Goal: Information Seeking & Learning: Learn about a topic

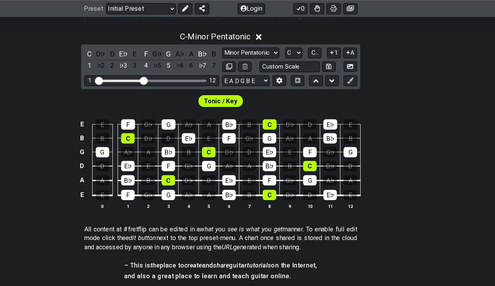
scroll to position [126, 0]
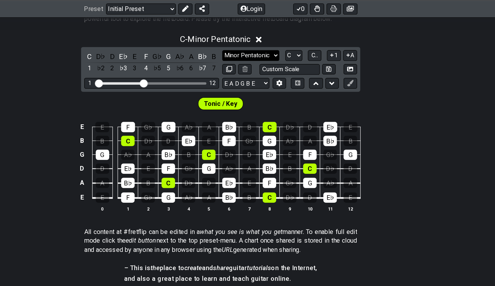
click at [248, 40] on select "Minor Pentatonic Click to edit Minor Pentatonic Major Pentatonic Minor Blues Ma…" at bounding box center [269, 41] width 42 height 8
select select "Major / [PERSON_NAME]"
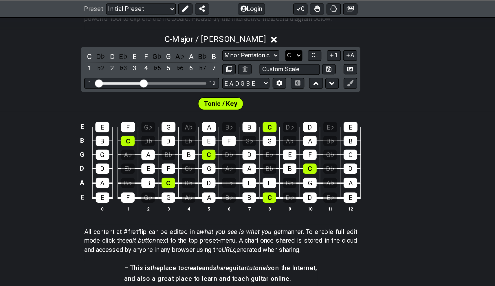
click at [294, 39] on select "A♭ A A♯ B♭ B C C♯ D♭ D D♯ E♭ E F F♯ G♭ G G♯" at bounding box center [300, 41] width 12 height 8
select select "A"
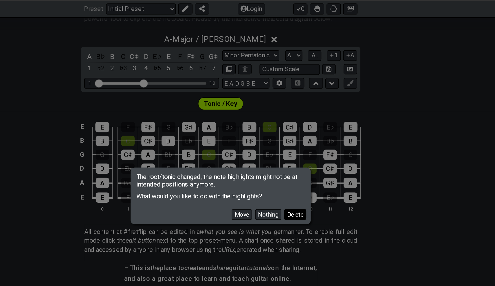
click at [294, 154] on button "Delete" at bounding box center [302, 157] width 16 height 8
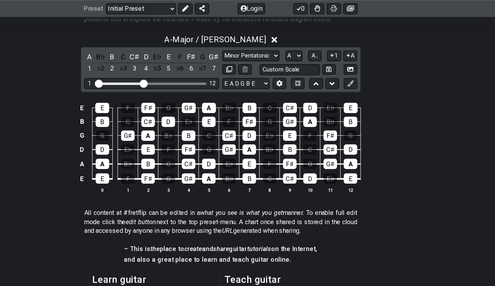
scroll to position [116, 0]
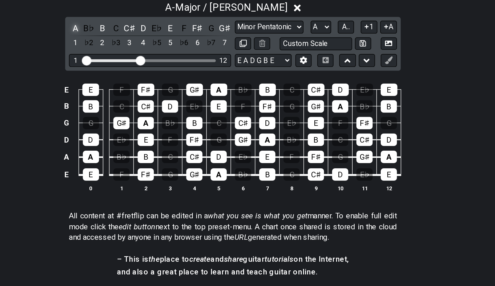
click at [148, 48] on div "A" at bounding box center [152, 52] width 8 height 8
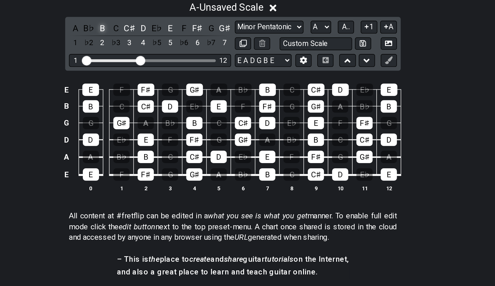
click at [164, 48] on div "B" at bounding box center [168, 52] width 8 height 8
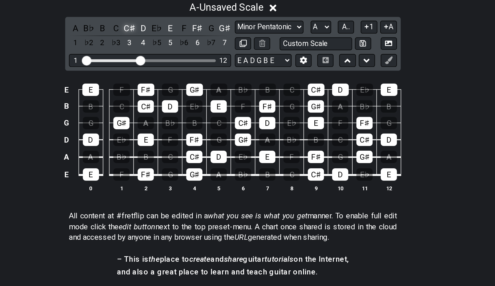
click at [181, 48] on div "C♯" at bounding box center [185, 52] width 8 height 8
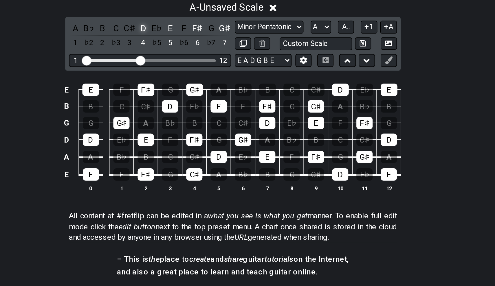
click at [189, 48] on div "D" at bounding box center [193, 52] width 8 height 8
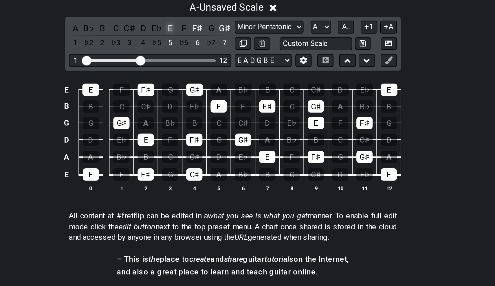
click at [206, 48] on div "E" at bounding box center [210, 52] width 8 height 8
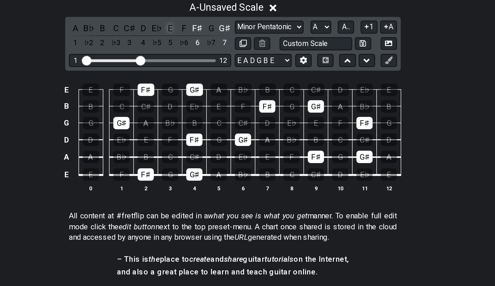
click at [206, 48] on div "E" at bounding box center [210, 52] width 8 height 8
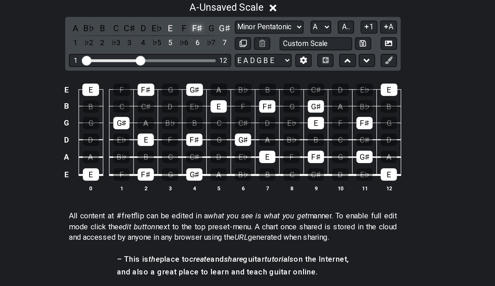
click at [222, 48] on div "F♯" at bounding box center [226, 52] width 8 height 8
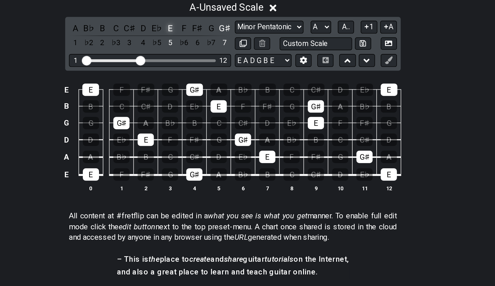
click at [206, 48] on div "E" at bounding box center [210, 52] width 8 height 8
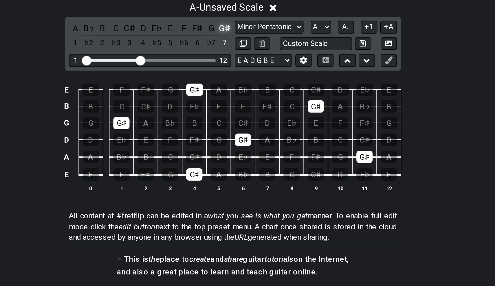
click at [239, 48] on div "G♯" at bounding box center [243, 52] width 8 height 8
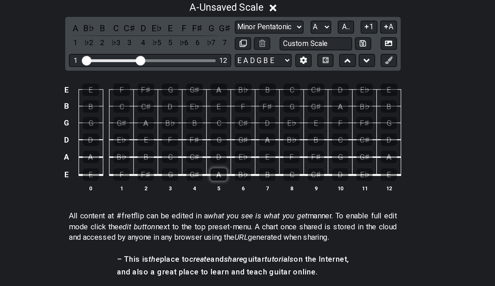
click at [234, 137] on div "A" at bounding box center [239, 141] width 10 height 8
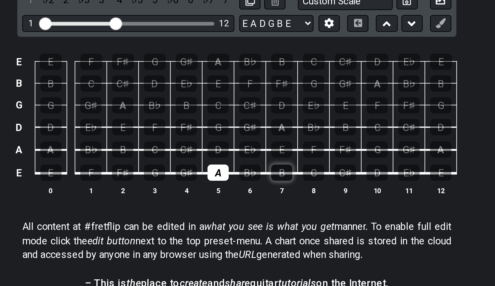
click at [263, 137] on div "B" at bounding box center [268, 141] width 10 height 8
click at [219, 126] on div "C♯" at bounding box center [224, 130] width 10 height 8
click at [234, 126] on div "D" at bounding box center [239, 130] width 10 height 8
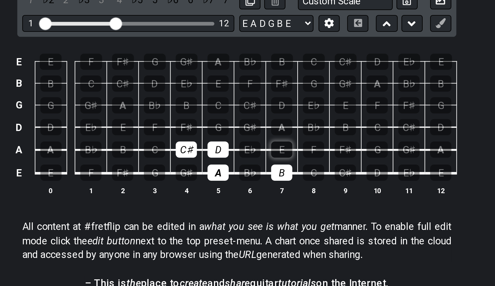
click at [263, 126] on div "E" at bounding box center [268, 130] width 10 height 8
click at [219, 116] on div "F♯" at bounding box center [224, 120] width 10 height 8
click at [248, 116] on div "G♯" at bounding box center [253, 120] width 10 height 8
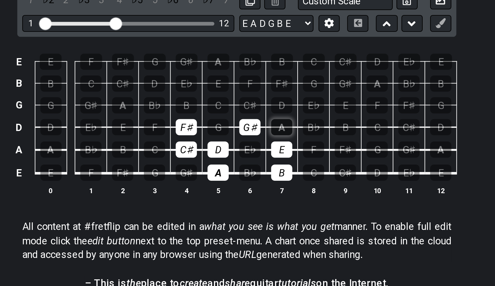
click at [263, 116] on div "A" at bounding box center [268, 120] width 10 height 8
click at [234, 137] on div "A" at bounding box center [239, 141] width 10 height 8
click at [219, 126] on div "C♯" at bounding box center [224, 130] width 10 height 8
click at [234, 137] on div "A" at bounding box center [239, 141] width 10 height 8
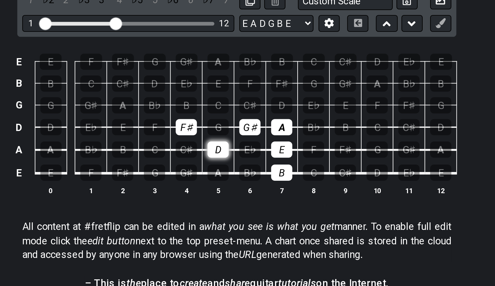
click at [234, 126] on div "D" at bounding box center [239, 130] width 10 height 8
click at [219, 116] on div "F♯" at bounding box center [224, 120] width 10 height 8
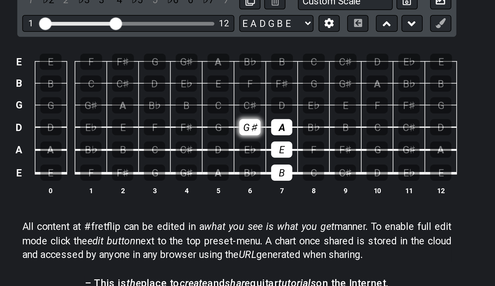
click at [248, 116] on div "G♯" at bounding box center [253, 120] width 10 height 8
click at [263, 116] on div "A" at bounding box center [268, 120] width 10 height 8
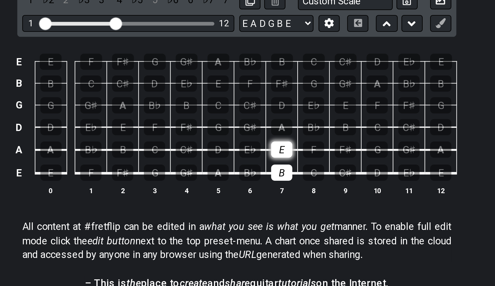
click at [263, 126] on div "E" at bounding box center [268, 130] width 10 height 8
click at [261, 130] on td "B" at bounding box center [268, 135] width 15 height 11
click at [263, 137] on div "B" at bounding box center [268, 141] width 10 height 8
click at [156, 126] on div "A" at bounding box center [161, 130] width 10 height 8
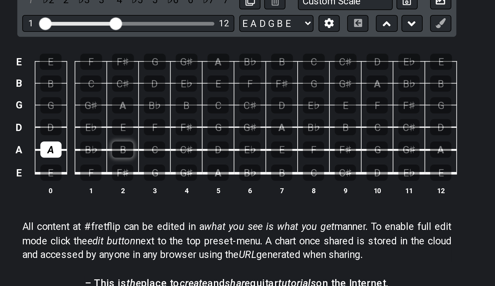
click at [189, 126] on div "B" at bounding box center [194, 130] width 10 height 8
click at [219, 126] on div "C♯" at bounding box center [224, 130] width 10 height 8
click at [234, 126] on div "D" at bounding box center [239, 130] width 10 height 8
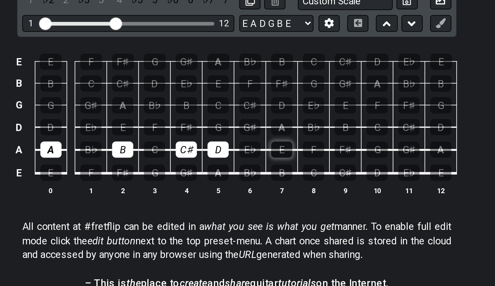
click at [263, 126] on div "E" at bounding box center [268, 130] width 10 height 8
click at [293, 126] on div "F♯" at bounding box center [298, 130] width 10 height 8
click at [322, 126] on div "G♯" at bounding box center [327, 130] width 10 height 8
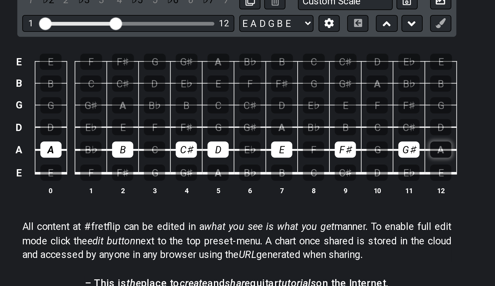
click at [337, 126] on div "A" at bounding box center [342, 130] width 10 height 8
click at [234, 137] on div "A" at bounding box center [239, 141] width 10 height 8
click at [263, 137] on div "B" at bounding box center [268, 141] width 10 height 8
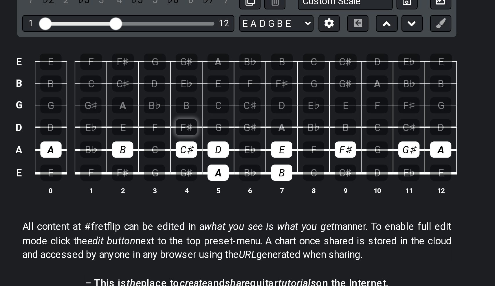
click at [219, 116] on div "F♯" at bounding box center [224, 120] width 10 height 8
click at [248, 116] on div "G♯" at bounding box center [253, 120] width 10 height 8
click at [261, 110] on td "A" at bounding box center [268, 115] width 15 height 10
click at [263, 116] on div "A" at bounding box center [268, 120] width 10 height 8
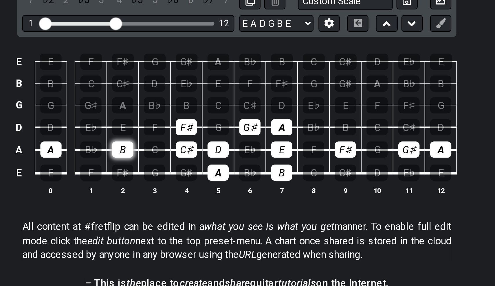
click at [189, 126] on div "B" at bounding box center [194, 130] width 10 height 8
click at [156, 126] on div "A" at bounding box center [161, 130] width 10 height 8
click at [290, 120] on td "F♯" at bounding box center [297, 125] width 15 height 11
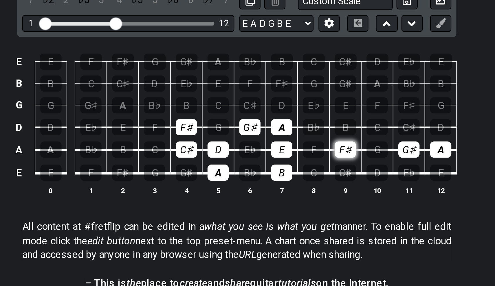
click at [293, 126] on div "F♯" at bounding box center [298, 130] width 10 height 8
click at [322, 126] on div "G♯" at bounding box center [327, 130] width 10 height 8
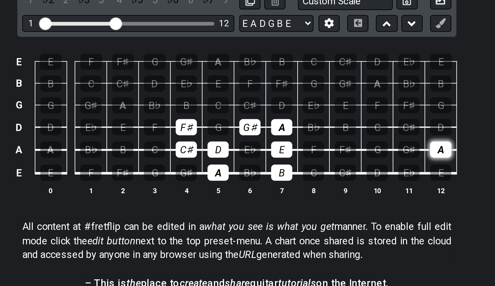
click at [337, 126] on div "A" at bounding box center [342, 130] width 10 height 8
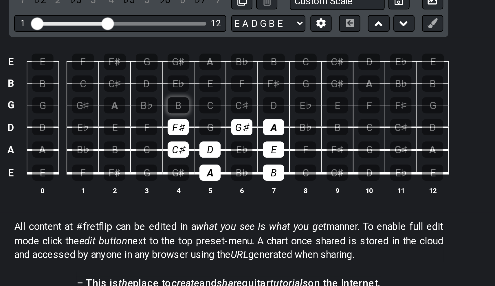
click at [219, 106] on div "B" at bounding box center [224, 110] width 10 height 8
click at [234, 106] on div "C" at bounding box center [239, 110] width 10 height 8
click at [248, 106] on div "C♯" at bounding box center [253, 110] width 10 height 8
click at [263, 106] on div "D" at bounding box center [268, 110] width 10 height 8
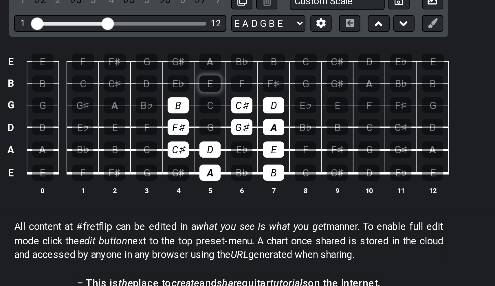
click at [234, 96] on div "E" at bounding box center [239, 100] width 10 height 8
click at [263, 96] on div "F♯" at bounding box center [268, 100] width 10 height 8
click at [219, 86] on div "G♯" at bounding box center [224, 90] width 10 height 8
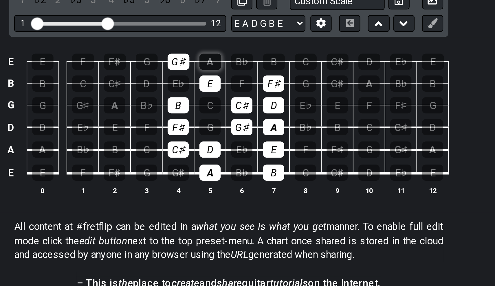
click at [234, 86] on div "A" at bounding box center [239, 90] width 10 height 8
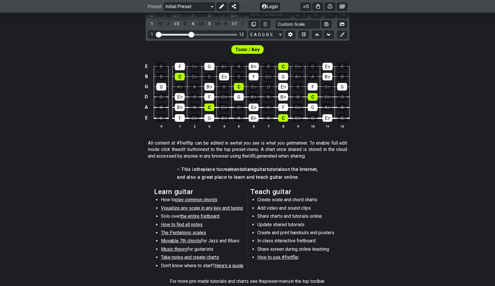
scroll to position [80, 0]
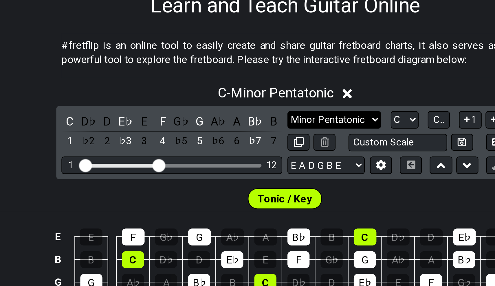
select select "Major / [PERSON_NAME]"
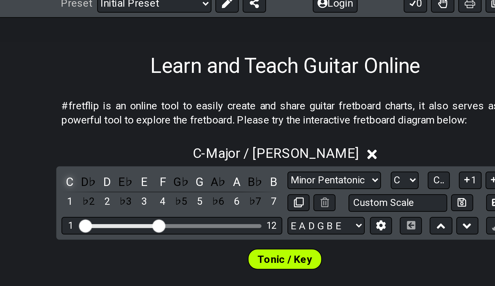
click at [148, 84] on div "C" at bounding box center [152, 88] width 8 height 8
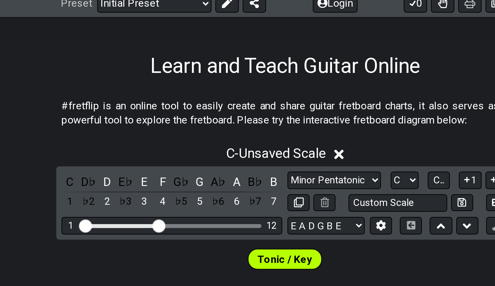
click at [146, 81] on div "C D♭ D E♭ E F G♭ G A♭ A B♭ B 1 ♭2 2 ♭3 3 4 ♭5 5 ♭6 6 ♭7 7 Minor Pentatonic Clic…" at bounding box center [248, 97] width 204 height 33
click at [164, 84] on div "D" at bounding box center [168, 88] width 8 height 8
click at [181, 84] on div "E" at bounding box center [185, 88] width 8 height 8
click at [189, 84] on div "F" at bounding box center [193, 88] width 8 height 8
click at [206, 84] on div "G" at bounding box center [210, 88] width 8 height 8
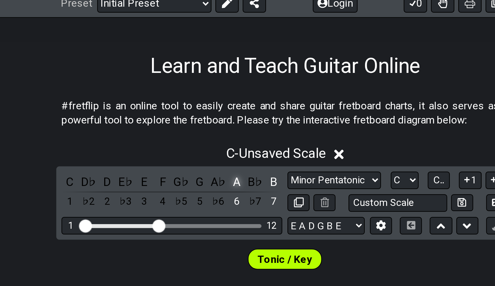
click at [222, 84] on div "A" at bounding box center [226, 88] width 8 height 8
click at [239, 84] on div "B" at bounding box center [243, 88] width 8 height 8
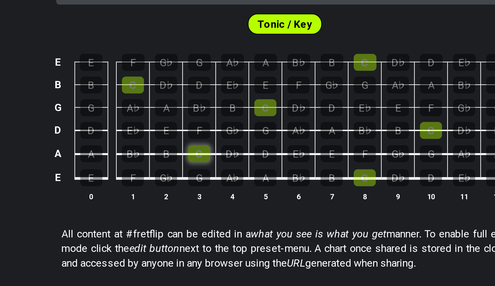
click at [204, 176] on div "C" at bounding box center [209, 180] width 10 height 8
click at [175, 146] on div "C" at bounding box center [180, 150] width 10 height 8
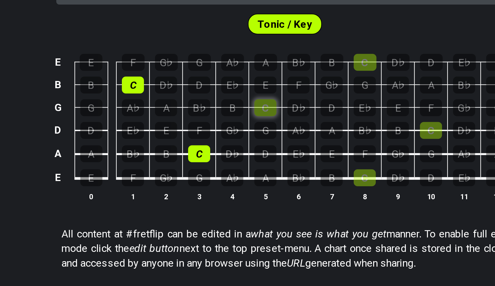
click at [234, 156] on div "C" at bounding box center [239, 160] width 10 height 8
click at [278, 136] on div "C" at bounding box center [283, 140] width 10 height 8
click at [308, 166] on div "C" at bounding box center [313, 170] width 10 height 8
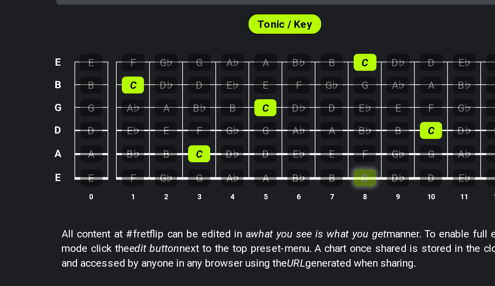
click at [278, 187] on div "C" at bounding box center [283, 191] width 10 height 8
click at [175, 146] on div "C" at bounding box center [180, 150] width 10 height 8
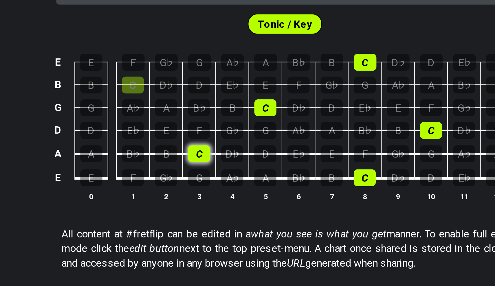
click at [204, 176] on div "C" at bounding box center [209, 180] width 10 height 8
click at [234, 156] on div "C" at bounding box center [239, 160] width 10 height 8
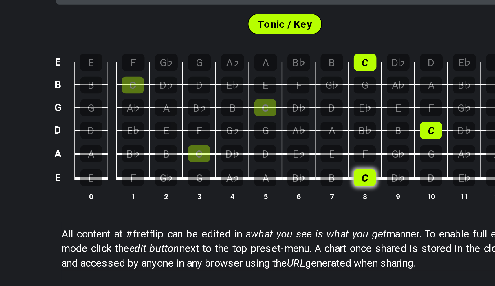
click at [278, 187] on div "C" at bounding box center [283, 191] width 10 height 8
click at [278, 136] on div "C" at bounding box center [283, 140] width 10 height 8
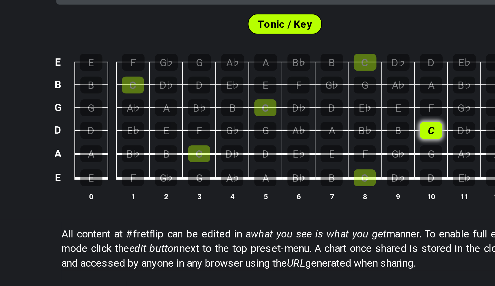
click at [308, 166] on div "C" at bounding box center [313, 170] width 10 height 8
click at [204, 176] on div "C" at bounding box center [209, 180] width 10 height 8
click at [234, 176] on div "D" at bounding box center [239, 180] width 10 height 8
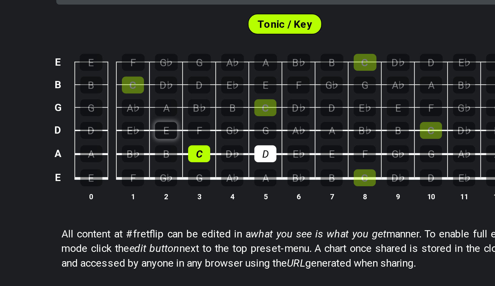
click at [189, 166] on div "E" at bounding box center [194, 170] width 10 height 8
click at [204, 166] on div "F" at bounding box center [209, 170] width 10 height 8
click at [231, 170] on td "D" at bounding box center [238, 175] width 15 height 11
click at [234, 166] on div "G" at bounding box center [239, 170] width 10 height 8
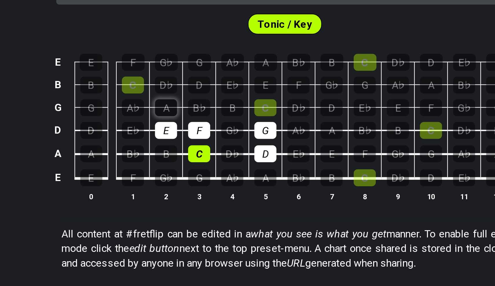
click at [189, 156] on div "A" at bounding box center [194, 160] width 10 height 8
click at [219, 156] on div "B" at bounding box center [224, 160] width 10 height 8
click at [234, 156] on div "C" at bounding box center [239, 160] width 10 height 8
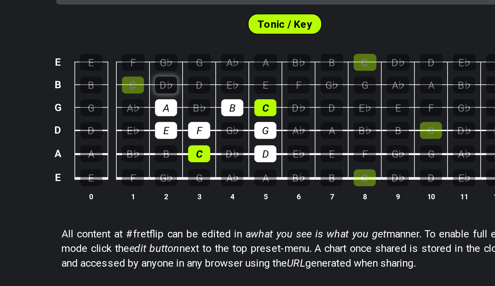
click at [189, 146] on div "D♭" at bounding box center [194, 150] width 10 height 8
click at [204, 146] on div "D" at bounding box center [209, 150] width 10 height 8
click at [234, 146] on div "E" at bounding box center [239, 150] width 10 height 8
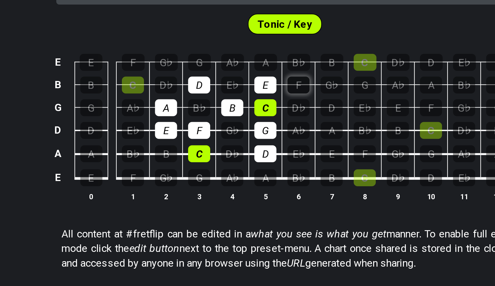
click at [248, 146] on div "F" at bounding box center [253, 150] width 10 height 8
click at [204, 136] on div "G" at bounding box center [209, 140] width 10 height 8
click at [234, 136] on div "A" at bounding box center [239, 140] width 10 height 8
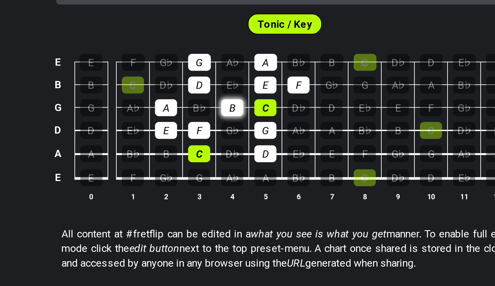
click at [219, 156] on div "B" at bounding box center [224, 160] width 10 height 8
click at [187, 160] on td "E" at bounding box center [194, 165] width 15 height 10
click at [189, 166] on div "E" at bounding box center [194, 170] width 10 height 8
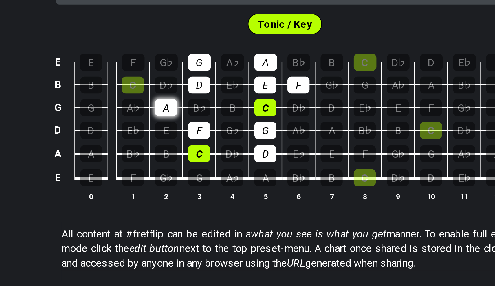
click at [189, 156] on div "A" at bounding box center [194, 160] width 10 height 8
click at [204, 166] on div "F" at bounding box center [209, 170] width 10 height 8
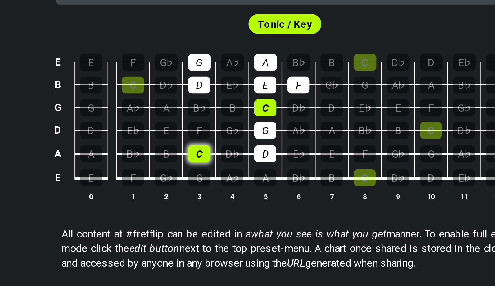
click at [204, 176] on div "C" at bounding box center [209, 180] width 10 height 8
click at [234, 166] on div "G" at bounding box center [239, 170] width 10 height 8
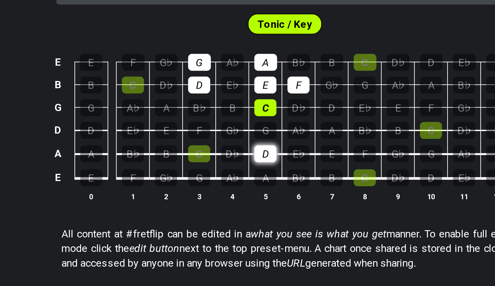
click at [234, 176] on div "D" at bounding box center [239, 180] width 10 height 8
click at [189, 156] on div "A" at bounding box center [194, 160] width 10 height 8
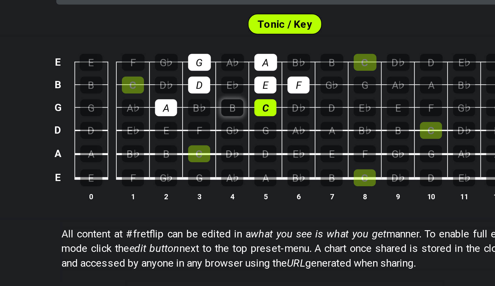
click at [219, 156] on div "B" at bounding box center [224, 160] width 10 height 8
click at [204, 176] on div "C" at bounding box center [209, 180] width 10 height 8
click at [234, 176] on div "D" at bounding box center [239, 180] width 10 height 8
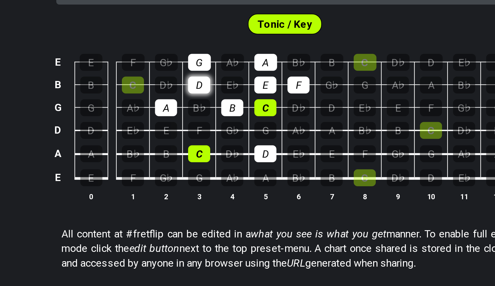
click at [204, 146] on div "D" at bounding box center [209, 150] width 10 height 8
click at [202, 150] on td "B♭" at bounding box center [209, 155] width 15 height 10
click at [189, 156] on div "A" at bounding box center [194, 160] width 10 height 8
click at [217, 150] on td "B" at bounding box center [224, 155] width 15 height 10
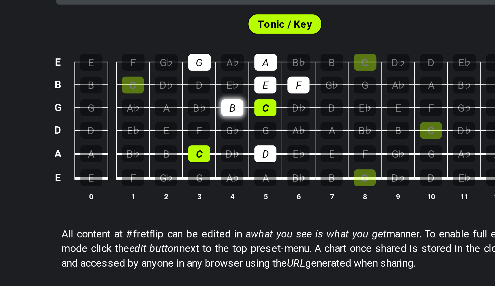
click at [219, 156] on div "B" at bounding box center [224, 160] width 10 height 8
click at [234, 146] on div "E" at bounding box center [239, 150] width 10 height 8
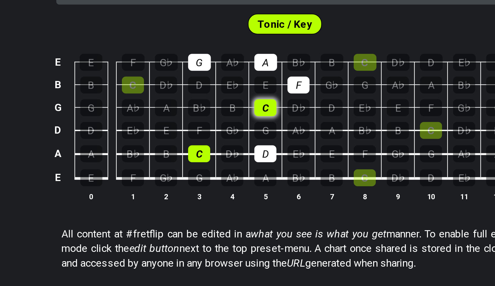
click at [234, 156] on div "C" at bounding box center [239, 160] width 10 height 8
click at [246, 139] on td "F" at bounding box center [253, 144] width 15 height 10
click at [248, 146] on div "F" at bounding box center [253, 150] width 10 height 8
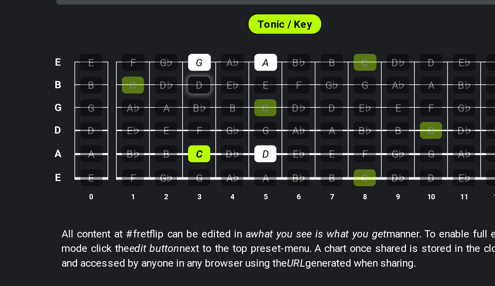
click at [204, 146] on div "D" at bounding box center [209, 150] width 10 height 8
click at [234, 146] on div "E" at bounding box center [239, 150] width 10 height 8
click at [248, 146] on div "F" at bounding box center [253, 150] width 10 height 8
click at [202, 181] on td "G" at bounding box center [209, 186] width 15 height 11
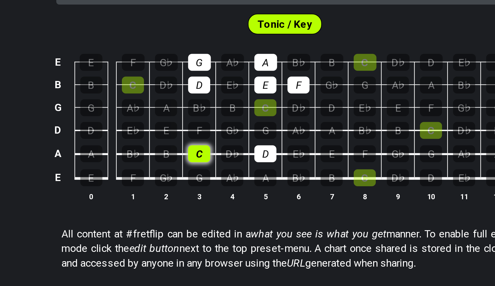
click at [204, 176] on div "C" at bounding box center [209, 180] width 10 height 8
click at [217, 170] on td "D♭" at bounding box center [224, 175] width 15 height 11
click at [234, 176] on div "D" at bounding box center [239, 180] width 10 height 8
click at [204, 176] on div "C" at bounding box center [209, 180] width 10 height 8
click at [234, 176] on div "D" at bounding box center [239, 180] width 10 height 8
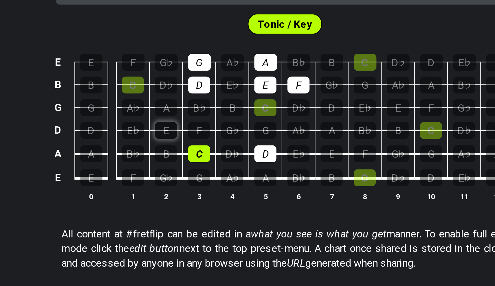
click at [189, 166] on div "E" at bounding box center [194, 170] width 10 height 8
click at [204, 166] on div "F" at bounding box center [209, 170] width 10 height 8
click at [234, 166] on div "G" at bounding box center [239, 170] width 10 height 8
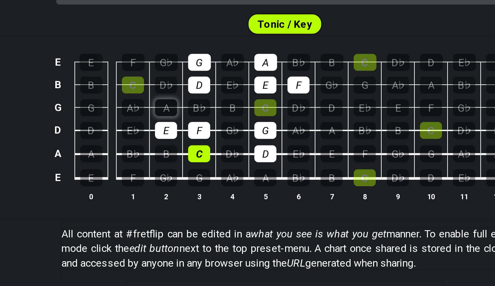
click at [189, 156] on div "A" at bounding box center [194, 160] width 10 height 8
click at [219, 156] on div "B" at bounding box center [224, 160] width 10 height 8
click at [234, 156] on div "C" at bounding box center [239, 160] width 10 height 8
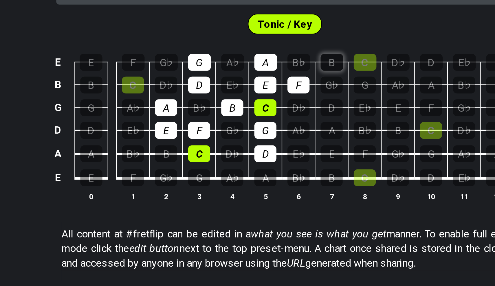
click at [263, 136] on div "B" at bounding box center [268, 140] width 10 height 8
click at [278, 136] on div "C" at bounding box center [283, 140] width 10 height 8
click at [204, 176] on div "C" at bounding box center [209, 180] width 10 height 8
drag, startPoint x: 89, startPoint y: 62, endPoint x: 75, endPoint y: 53, distance: 16.5
click at [143, 129] on tbody "E E F G♭ G A♭ A B♭ B C D♭ D E♭ E B B C D♭ D E♭ E F G♭ G A♭ A B♭ B G G A♭ A B♭ B…" at bounding box center [246, 163] width 207 height 68
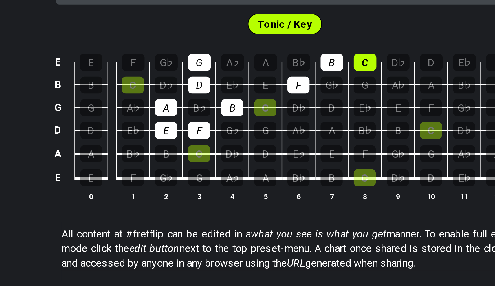
drag, startPoint x: 116, startPoint y: 68, endPoint x: 116, endPoint y: 20, distance: 47.4
click at [143, 129] on tbody "E E F G♭ G A♭ A B♭ B C D♭ D E♭ E B B C D♭ D E♭ E F G♭ G A♭ A B♭ B G G A♭ A B♭ B…" at bounding box center [246, 163] width 207 height 68
drag, startPoint x: 102, startPoint y: 47, endPoint x: 77, endPoint y: 48, distance: 24.6
click at [143, 150] on tr "G G A♭ A B♭ B C D♭ D E♭ E F G♭ G" at bounding box center [246, 155] width 207 height 10
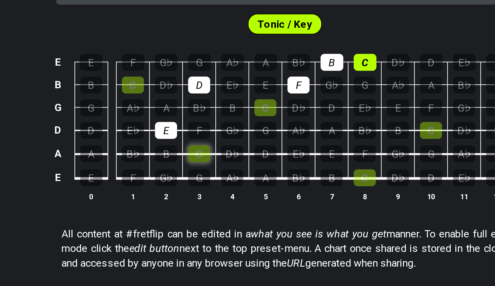
drag, startPoint x: 88, startPoint y: 49, endPoint x: 91, endPoint y: 67, distance: 18.7
click at [143, 129] on tbody "E E F G♭ G A♭ A B♭ B C D♭ D E♭ E B B C D♭ D E♭ E F G♭ G A♭ A B♭ B G G A♭ A B♭ B…" at bounding box center [246, 163] width 207 height 68
click at [204, 146] on div "D" at bounding box center [209, 150] width 10 height 8
click at [187, 160] on td "E" at bounding box center [194, 165] width 15 height 10
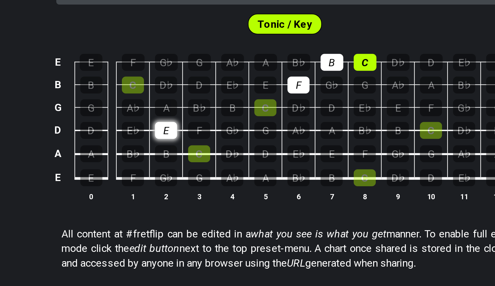
click at [189, 166] on div "E" at bounding box center [194, 170] width 10 height 8
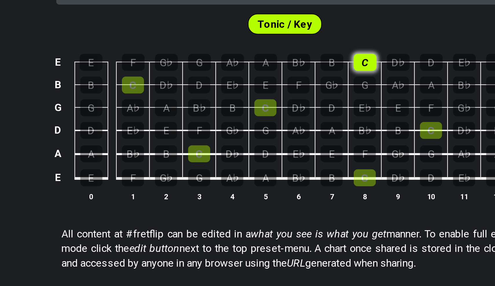
drag, startPoint x: 132, startPoint y: 35, endPoint x: 159, endPoint y: 27, distance: 28.7
click at [159, 129] on tbody "E E F G♭ G A♭ A B♭ B C D♭ D E♭ E B B C D♭ D E♭ E F G♭ G A♭ A B♭ B G G A♭ A B♭ B…" at bounding box center [246, 163] width 207 height 68
click at [204, 176] on div "C" at bounding box center [209, 180] width 10 height 8
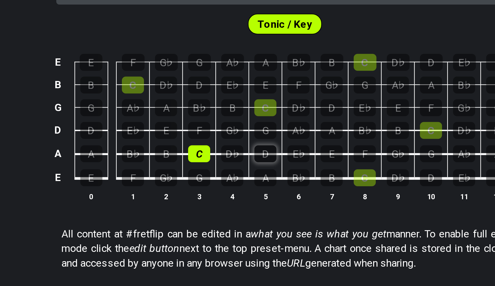
click at [234, 176] on div "D" at bounding box center [239, 180] width 10 height 8
click at [189, 166] on div "E" at bounding box center [194, 170] width 10 height 8
click at [204, 166] on div "F" at bounding box center [209, 170] width 10 height 8
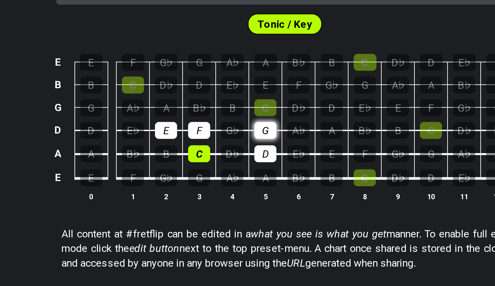
click at [234, 166] on div "G" at bounding box center [239, 170] width 10 height 8
click at [189, 156] on div "A" at bounding box center [194, 160] width 10 height 8
click at [219, 156] on div "B" at bounding box center [224, 160] width 10 height 8
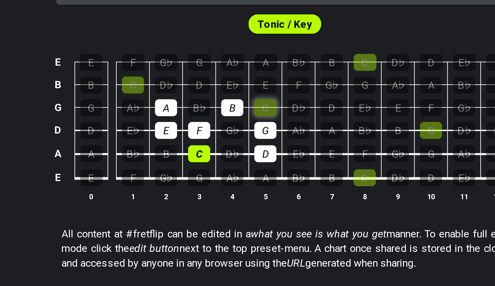
click at [234, 156] on div "C" at bounding box center [239, 160] width 10 height 8
click at [204, 146] on div "D" at bounding box center [209, 150] width 10 height 8
click at [234, 146] on div "E" at bounding box center [239, 150] width 10 height 8
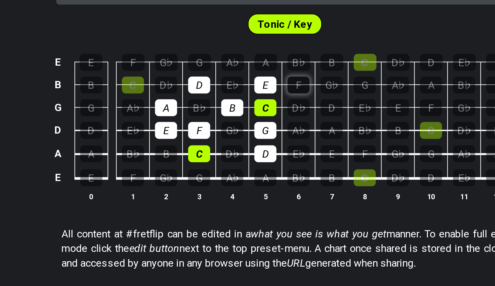
click at [248, 146] on div "F" at bounding box center [253, 150] width 10 height 8
click at [204, 136] on div "G" at bounding box center [209, 140] width 10 height 8
click at [234, 136] on div "A" at bounding box center [239, 140] width 10 height 8
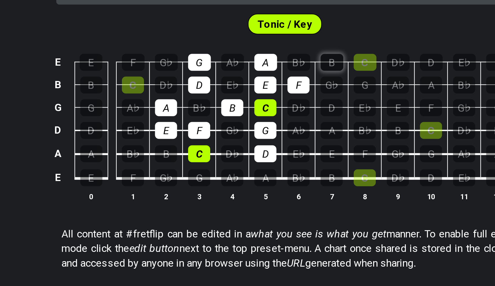
click at [263, 136] on div "B" at bounding box center [268, 140] width 10 height 8
click at [278, 136] on div "C" at bounding box center [283, 140] width 10 height 8
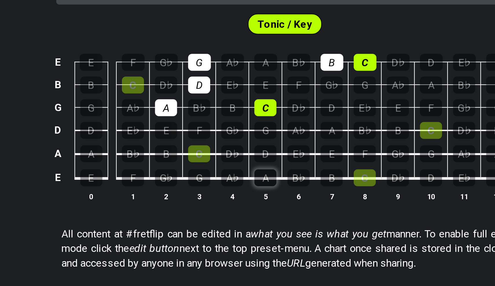
drag, startPoint x: 90, startPoint y: 68, endPoint x: 118, endPoint y: 76, distance: 29.3
click at [143, 129] on tbody "E E F G♭ G A♭ A B♭ B C D♭ D E♭ E B B C D♭ D E♭ E F G♭ G A♭ A B♭ B G G A♭ A B♭ B…" at bounding box center [246, 163] width 207 height 68
click at [234, 156] on div "C" at bounding box center [239, 160] width 10 height 8
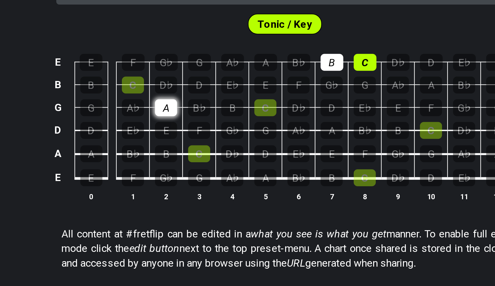
drag, startPoint x: 89, startPoint y: 28, endPoint x: 74, endPoint y: 45, distance: 23.0
click at [143, 129] on tbody "E E F G♭ G A♭ A B♭ B C D♭ D E♭ E B B C D♭ D E♭ E F G♭ G A♭ A B♭ B G G A♭ A B♭ B…" at bounding box center [246, 163] width 207 height 68
drag, startPoint x: 145, startPoint y: 29, endPoint x: 154, endPoint y: 28, distance: 8.4
click at [154, 129] on tbody "E E F G♭ G A♭ A B♭ B C D♭ D E♭ E B B C D♭ D E♭ E F G♭ G A♭ A B♭ B G G A♭ A B♭ B…" at bounding box center [246, 163] width 207 height 68
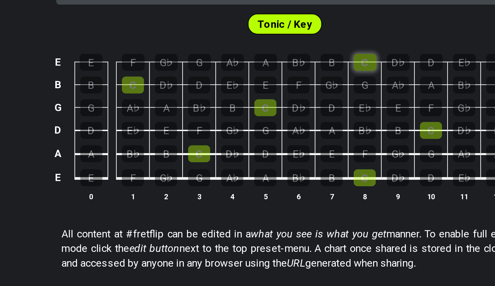
click at [278, 136] on div "C" at bounding box center [283, 140] width 10 height 8
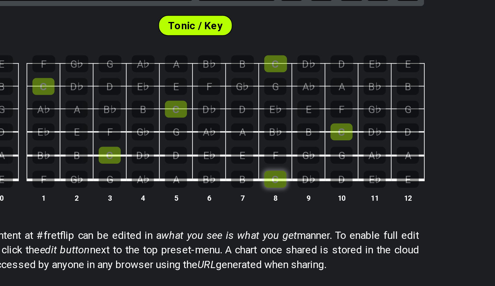
click at [278, 187] on div "C" at bounding box center [283, 191] width 10 height 8
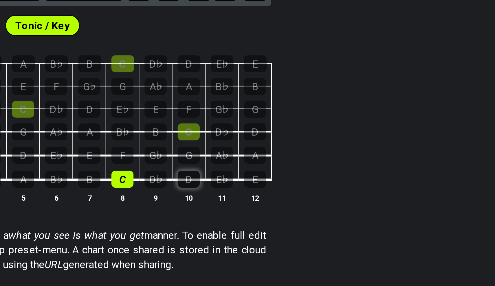
click at [308, 187] on div "D" at bounding box center [313, 191] width 10 height 8
click at [261, 181] on td "B" at bounding box center [268, 186] width 15 height 11
click at [263, 176] on div "E" at bounding box center [268, 180] width 10 height 8
click at [278, 176] on div "F" at bounding box center [283, 180] width 10 height 8
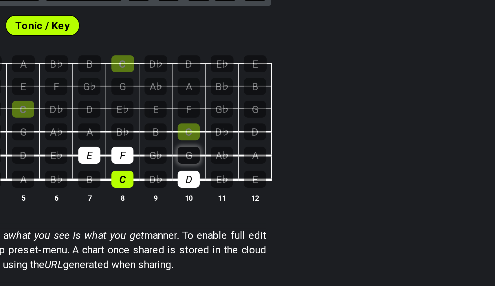
click at [308, 176] on div "G" at bounding box center [313, 180] width 10 height 8
click at [263, 166] on div "A" at bounding box center [268, 170] width 10 height 8
click at [293, 166] on div "B" at bounding box center [298, 170] width 10 height 8
click at [305, 160] on td "C" at bounding box center [312, 165] width 15 height 10
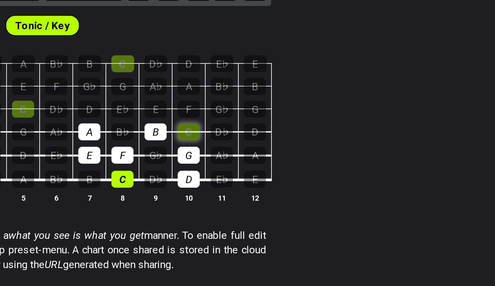
click at [308, 166] on div "C" at bounding box center [313, 170] width 10 height 8
click at [263, 156] on div "D" at bounding box center [268, 160] width 10 height 8
click at [293, 156] on div "E" at bounding box center [298, 160] width 10 height 8
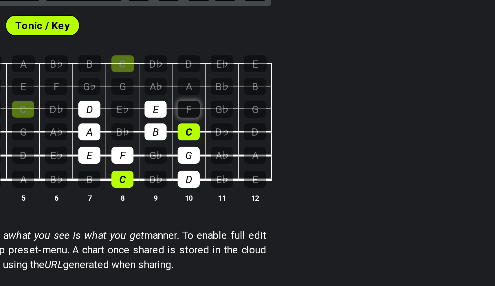
click at [308, 156] on div "F" at bounding box center [313, 160] width 10 height 8
click at [278, 146] on div "G" at bounding box center [283, 150] width 10 height 8
click at [308, 146] on div "A" at bounding box center [313, 150] width 10 height 8
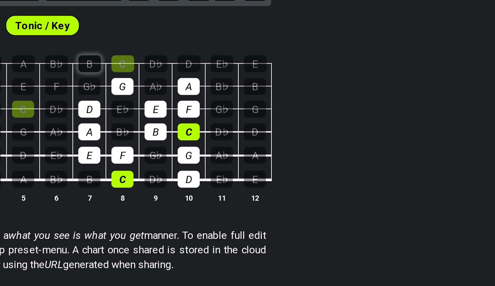
click at [263, 136] on div "B" at bounding box center [268, 140] width 10 height 8
click at [278, 136] on div "C" at bounding box center [283, 140] width 10 height 8
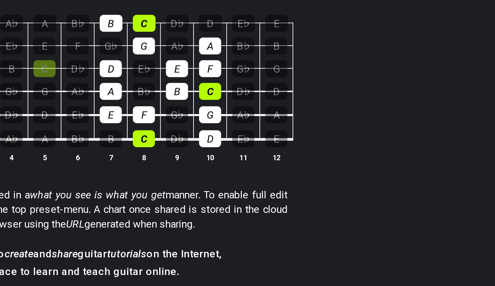
scroll to position [89, 0]
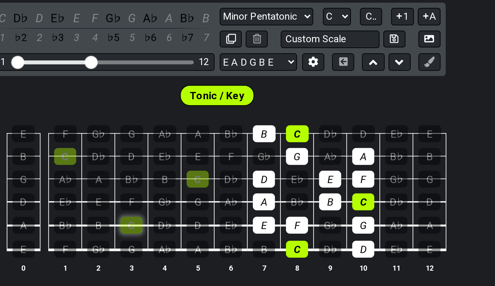
click at [204, 168] on div "C" at bounding box center [209, 172] width 10 height 8
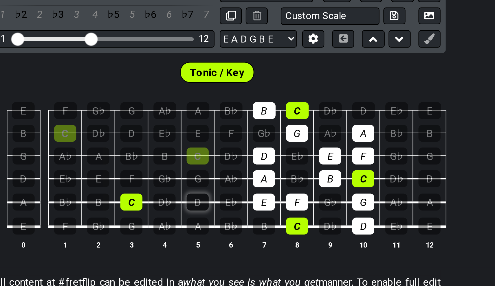
click at [234, 168] on div "D" at bounding box center [239, 172] width 10 height 8
click at [189, 157] on div "E" at bounding box center [194, 161] width 10 height 8
click at [204, 157] on div "F" at bounding box center [209, 161] width 10 height 8
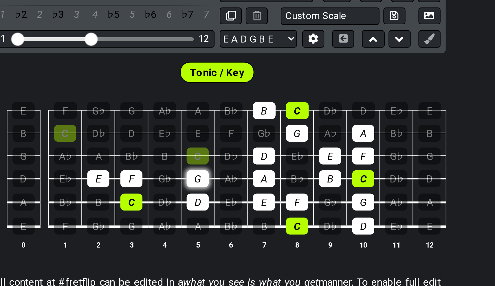
click at [234, 157] on div "G" at bounding box center [239, 161] width 10 height 8
click at [189, 147] on div "A" at bounding box center [194, 151] width 10 height 8
click at [219, 147] on div "B" at bounding box center [224, 151] width 10 height 8
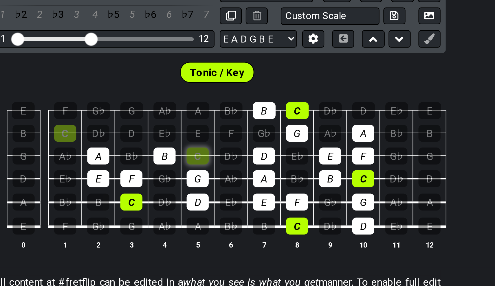
click at [234, 147] on div "C" at bounding box center [239, 151] width 10 height 8
click at [204, 137] on div "D" at bounding box center [209, 141] width 10 height 8
click at [234, 137] on div "E" at bounding box center [239, 141] width 10 height 8
click at [246, 141] on td "D♭" at bounding box center [253, 146] width 15 height 10
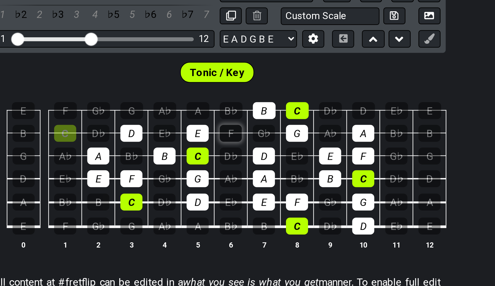
click at [248, 137] on div "F" at bounding box center [253, 141] width 10 height 8
click at [204, 127] on div "G" at bounding box center [209, 131] width 10 height 8
click at [234, 127] on div "A" at bounding box center [239, 131] width 10 height 8
click at [305, 151] on td "C" at bounding box center [312, 156] width 15 height 10
